Goal: Task Accomplishment & Management: Manage account settings

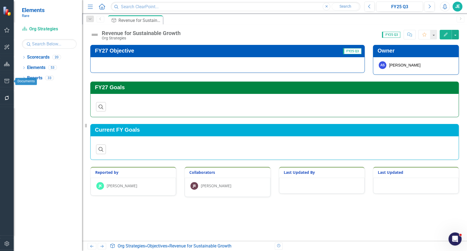
click at [5, 97] on icon "button" at bounding box center [7, 98] width 4 height 4
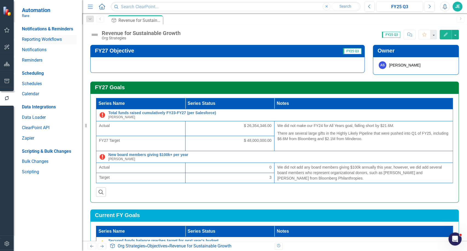
click at [31, 42] on link "Reporting Workflows" at bounding box center [49, 39] width 55 height 6
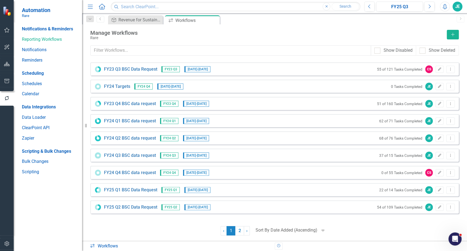
click at [302, 232] on div at bounding box center [286, 229] width 62 height 7
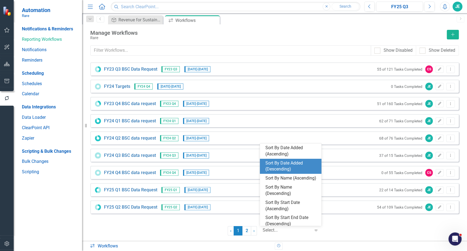
click at [289, 165] on div "Sort By Date Added (Descending)" at bounding box center [291, 166] width 53 height 13
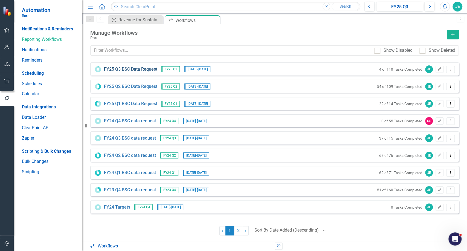
click at [125, 71] on link "FY25 Q3 BSC Data Request" at bounding box center [130, 69] width 53 height 6
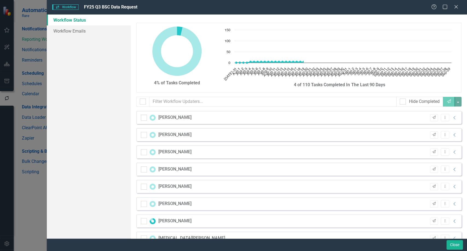
checkbox input "false"
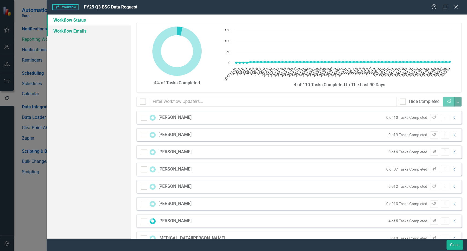
click at [75, 31] on link "Workflow Emails" at bounding box center [89, 30] width 84 height 11
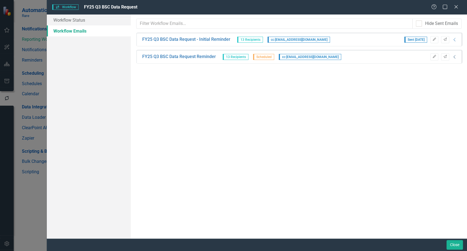
click at [456, 58] on icon "Collapse" at bounding box center [454, 57] width 5 height 4
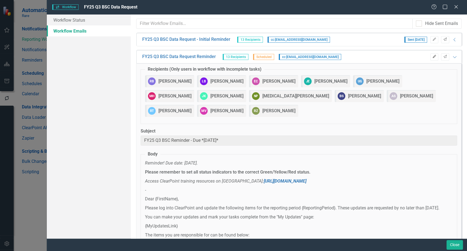
click at [432, 57] on icon "button" at bounding box center [433, 56] width 3 height 3
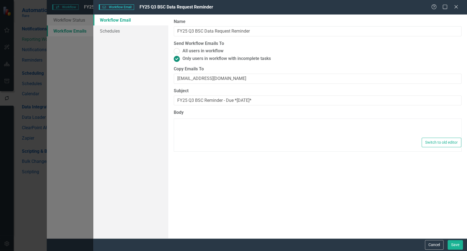
type textarea "<p><em>Reminder! Due date: [DATE].</em></p> <p><strong>Please remember to set a…"
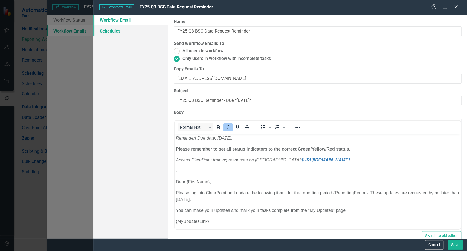
click at [112, 33] on link "Schedules" at bounding box center [130, 30] width 75 height 11
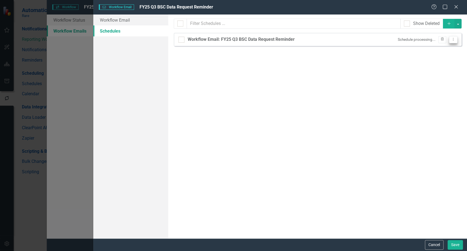
click at [451, 38] on icon "Dropdown Menu" at bounding box center [453, 39] width 5 height 4
click at [424, 51] on link "Edit Edit Schedule" at bounding box center [431, 48] width 50 height 10
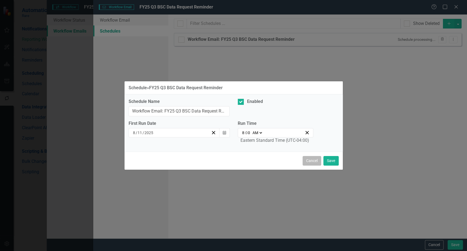
click at [306, 156] on button "Cancel" at bounding box center [312, 161] width 19 height 10
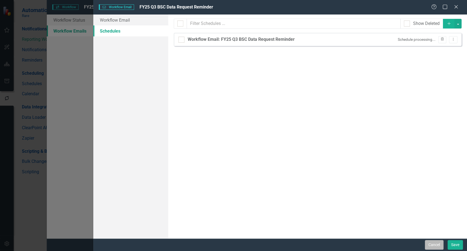
click at [435, 244] on button "Cancel" at bounding box center [434, 245] width 19 height 10
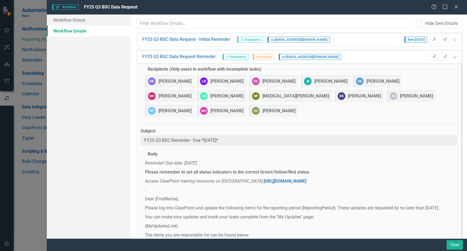
click at [452, 57] on icon "Expanded" at bounding box center [454, 57] width 5 height 4
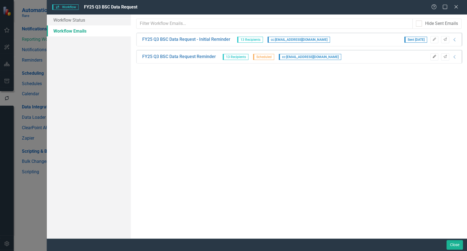
click at [437, 57] on button "Edit" at bounding box center [434, 56] width 8 height 7
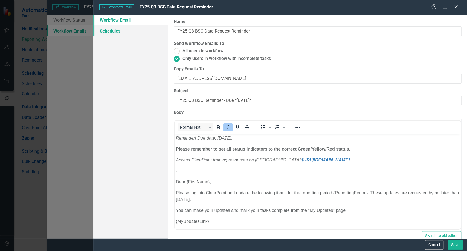
click at [114, 30] on link "Schedules" at bounding box center [130, 30] width 75 height 11
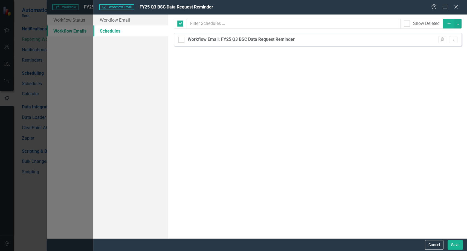
checkbox input "false"
click at [455, 42] on button "Dropdown Menu" at bounding box center [453, 39] width 8 height 7
click at [435, 48] on link "Edit Edit Schedule" at bounding box center [431, 48] width 50 height 10
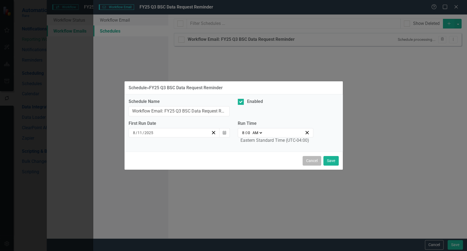
click at [307, 157] on button "Cancel" at bounding box center [312, 161] width 19 height 10
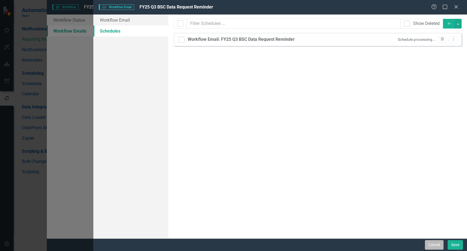
click at [432, 248] on button "Cancel" at bounding box center [434, 245] width 19 height 10
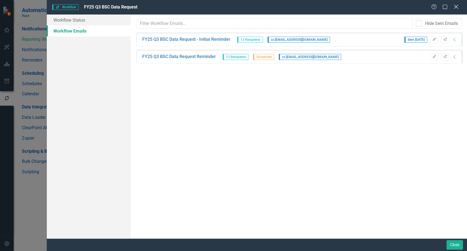
click at [455, 9] on icon "Close" at bounding box center [455, 6] width 7 height 5
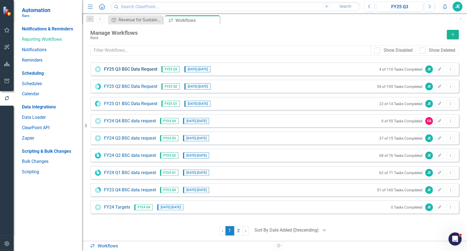
click at [127, 71] on link "FY25 Q3 BSC Data Request" at bounding box center [130, 69] width 53 height 6
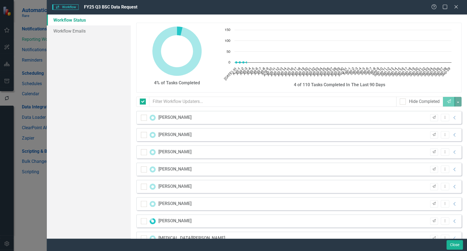
checkbox input "false"
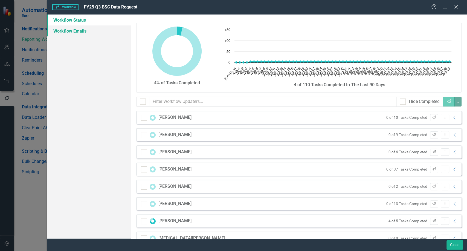
click at [77, 28] on link "Workflow Emails" at bounding box center [89, 30] width 84 height 11
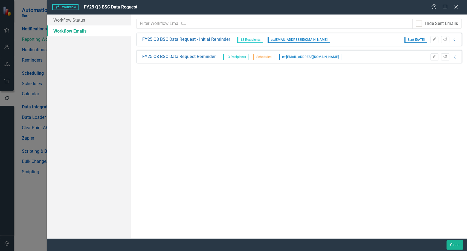
click at [434, 58] on button "Edit" at bounding box center [434, 56] width 8 height 7
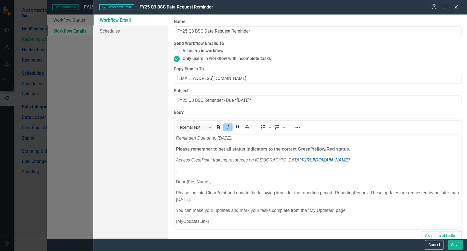
click at [239, 171] on p "-" at bounding box center [317, 171] width 283 height 7
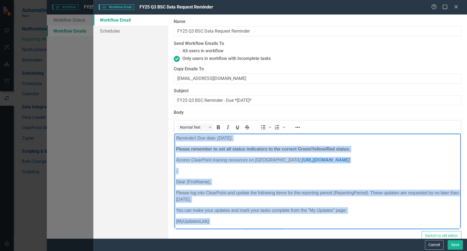
copy body "Reminder! Due date: [DATE]. Please remember to set all status indicators to the…"
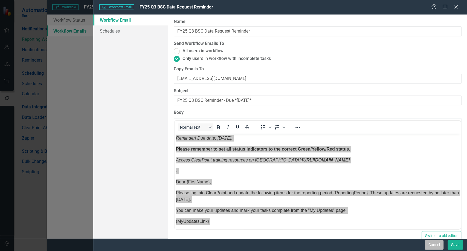
click at [437, 246] on button "Cancel" at bounding box center [434, 245] width 19 height 10
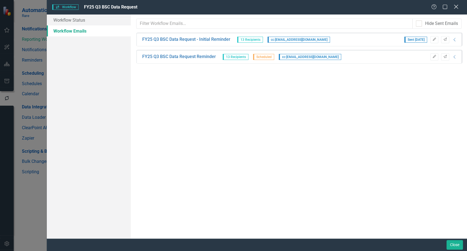
click at [455, 8] on icon "Close" at bounding box center [455, 6] width 7 height 5
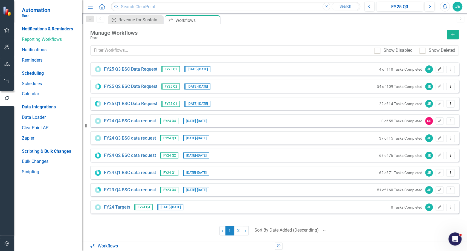
click at [439, 69] on icon "button" at bounding box center [439, 68] width 3 height 3
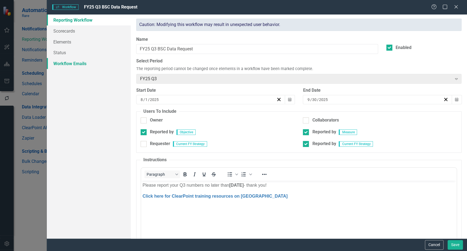
click at [74, 62] on link "Workflow Emails" at bounding box center [89, 63] width 84 height 11
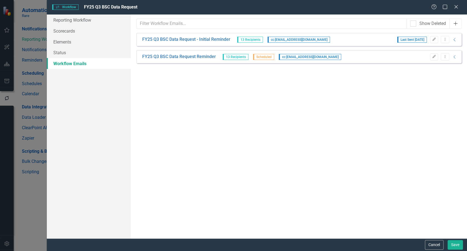
click at [459, 24] on button "Add" at bounding box center [455, 24] width 13 height 10
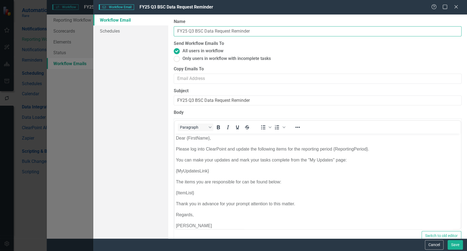
click at [255, 33] on input "FY25 Q3 BSC Data Request Reminder" at bounding box center [318, 31] width 288 height 10
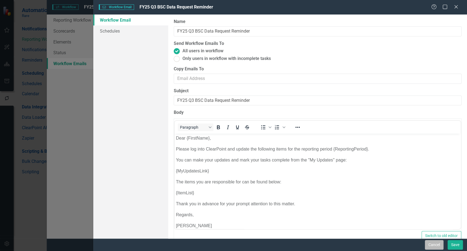
click at [431, 242] on button "Cancel" at bounding box center [434, 245] width 19 height 10
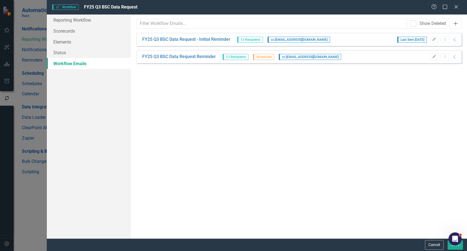
click at [454, 24] on icon "Add" at bounding box center [455, 23] width 5 height 4
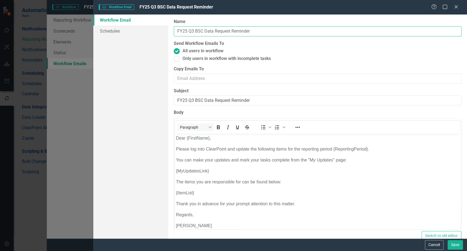
click at [257, 32] on input "FY25 Q3 BSC Data Request Reminder" at bounding box center [318, 31] width 288 height 10
type input "FY25 Q3 BSC Data Request Reminder (manual send)"
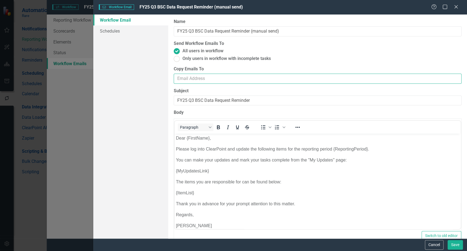
click at [233, 75] on input "Copy Emails To" at bounding box center [318, 79] width 288 height 10
type input "[EMAIL_ADDRESS][DOMAIN_NAME]"
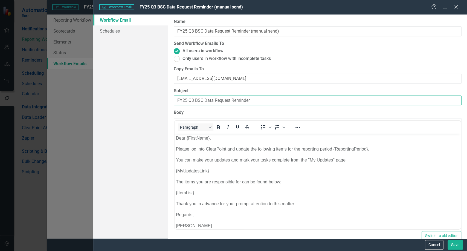
click at [261, 101] on input "FY25 Q3 BSC Data Request Reminder" at bounding box center [318, 100] width 288 height 10
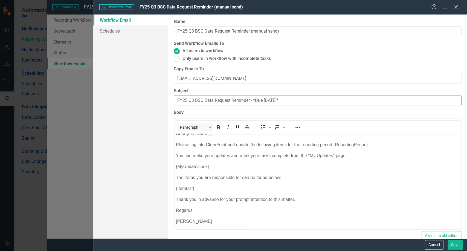
scroll to position [5, 0]
type input "FY25 Q3 BSC Data Request Reminder - *Due [DATE]*"
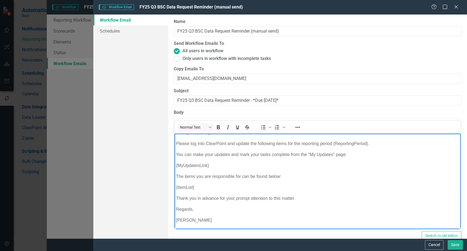
click at [307, 170] on body "Dear {FirstName}, Please log into ClearPoint and update the following items for…" at bounding box center [317, 178] width 286 height 101
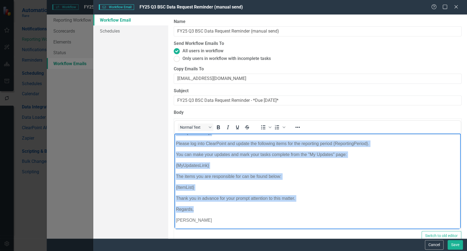
paste body "Rich Text Area. Press ALT-0 for help."
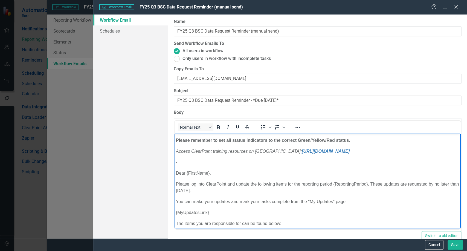
scroll to position [0, 0]
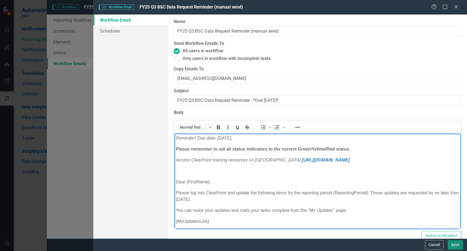
click at [454, 241] on button "Save" at bounding box center [454, 245] width 15 height 10
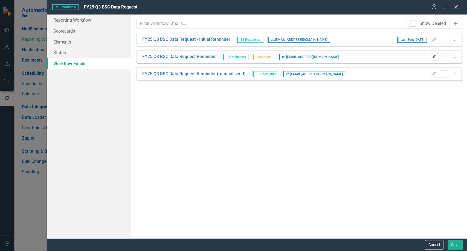
click at [433, 56] on icon "Edit" at bounding box center [434, 56] width 4 height 3
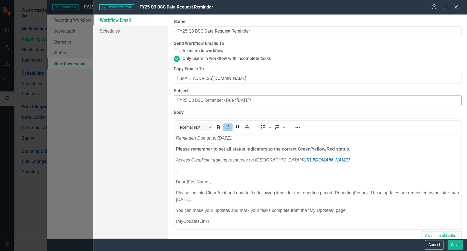
drag, startPoint x: 260, startPoint y: 99, endPoint x: 114, endPoint y: 92, distance: 145.7
click at [114, 92] on div "Workflow Email Schedules Workflow Emails are templated reminders linked to Repo…" at bounding box center [280, 126] width 374 height 224
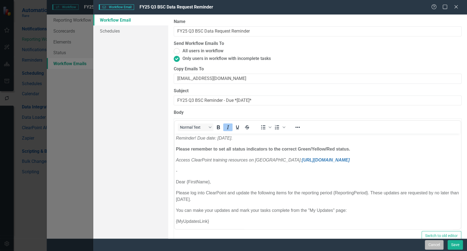
click at [430, 247] on button "Cancel" at bounding box center [434, 245] width 19 height 10
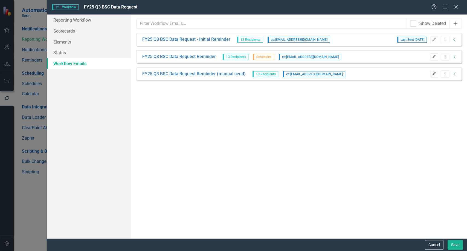
click at [435, 75] on icon "Edit" at bounding box center [434, 73] width 4 height 3
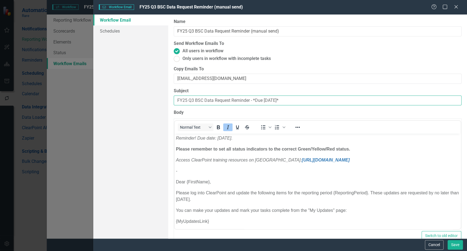
drag, startPoint x: 297, startPoint y: 104, endPoint x: 56, endPoint y: 102, distance: 240.7
click at [56, 102] on div "Workflow Email Workflow Email FY25 Q3 BSC Data Request Reminder (manual send) H…" at bounding box center [233, 125] width 467 height 251
paste input "Reminder - Due *"
type input "FY25 Q3 BSC Reminder - Due *[DATE]*"
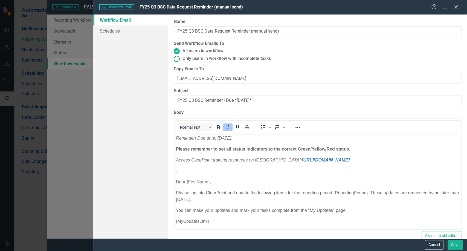
click at [177, 61] on ins at bounding box center [176, 58] width 8 height 8
click at [177, 61] on input "Only users in workflow with incomplete tasks" at bounding box center [176, 58] width 8 height 8
radio input "true"
click at [452, 245] on button "Save" at bounding box center [454, 245] width 15 height 10
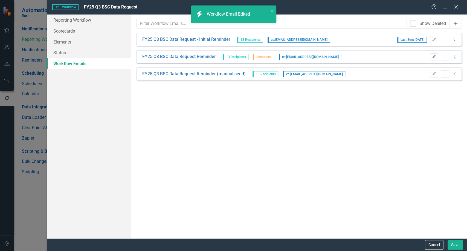
click at [456, 73] on icon "Collapse" at bounding box center [454, 74] width 5 height 4
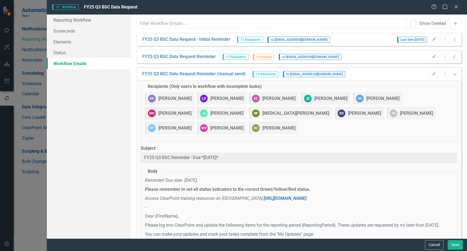
click at [456, 73] on div "FY25 Q3 BSC Data Request Reminder (manual send) 13 Recipients cc: [EMAIL_ADDRES…" at bounding box center [298, 73] width 325 height 13
click at [188, 73] on link "FY25 Q3 BSC Data Request Reminder (manual send)" at bounding box center [193, 74] width 103 height 6
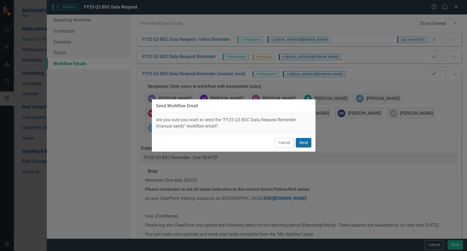
click at [304, 141] on button "Send" at bounding box center [304, 143] width 16 height 10
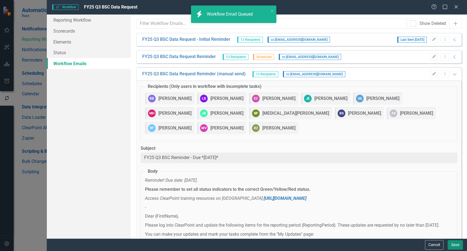
click at [459, 244] on button "Save" at bounding box center [454, 245] width 15 height 10
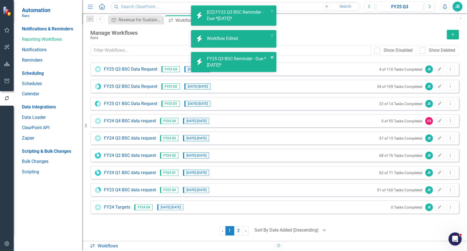
click at [271, 58] on icon "close" at bounding box center [272, 57] width 3 height 3
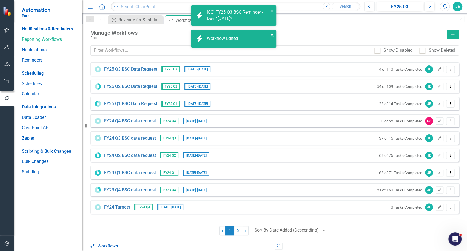
click at [272, 36] on icon "close" at bounding box center [272, 35] width 3 height 3
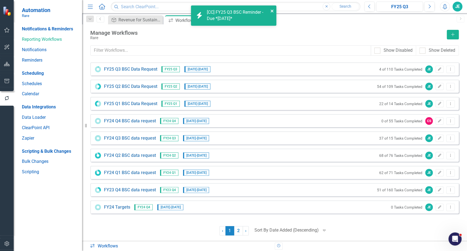
click at [271, 11] on icon "close" at bounding box center [272, 11] width 3 height 3
